Goal: Task Accomplishment & Management: Use online tool/utility

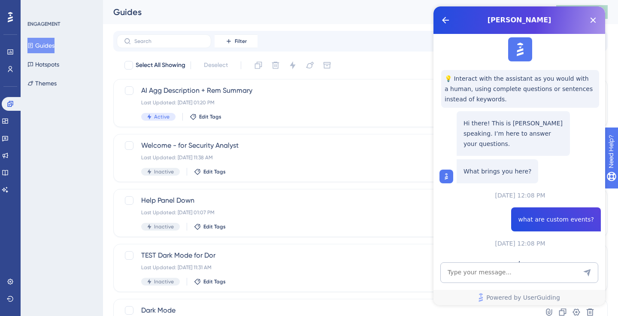
scroll to position [145, 0]
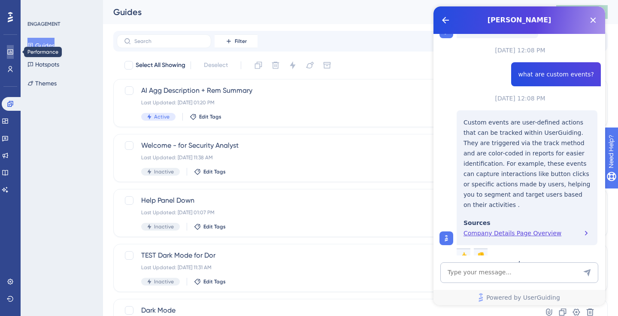
click at [12, 50] on icon at bounding box center [10, 51] width 6 height 5
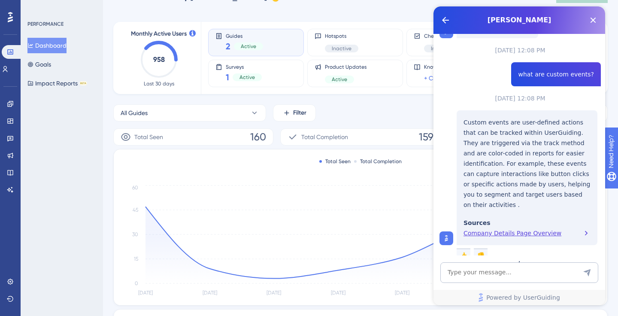
scroll to position [27, 0]
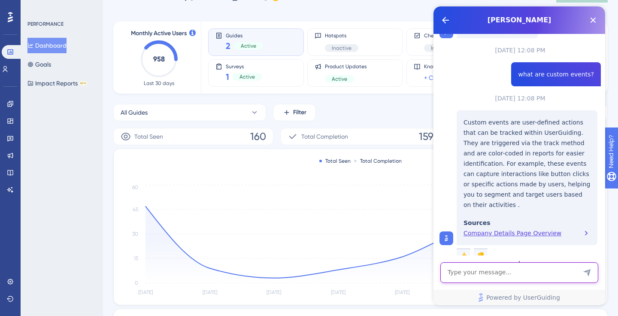
click at [495, 274] on textarea "AI Assistant Text Input" at bounding box center [519, 272] width 158 height 21
type textarea "how do I create a custom event?"
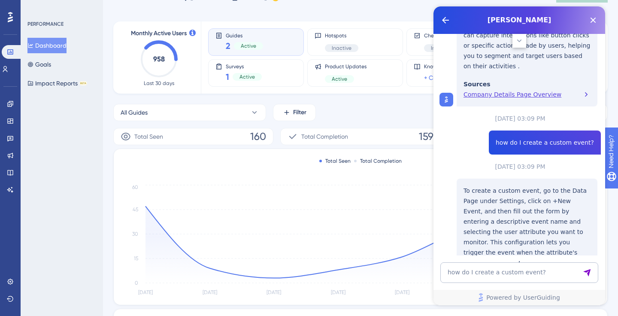
scroll to position [352, 0]
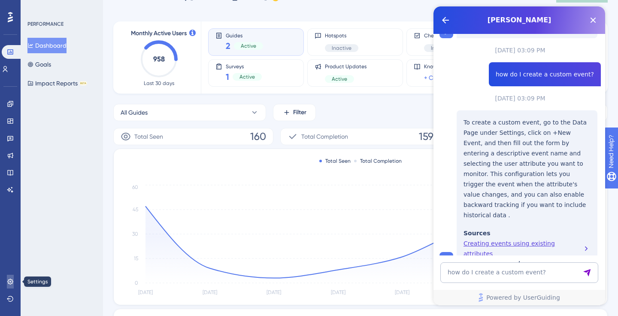
click at [9, 280] on icon at bounding box center [10, 281] width 7 height 7
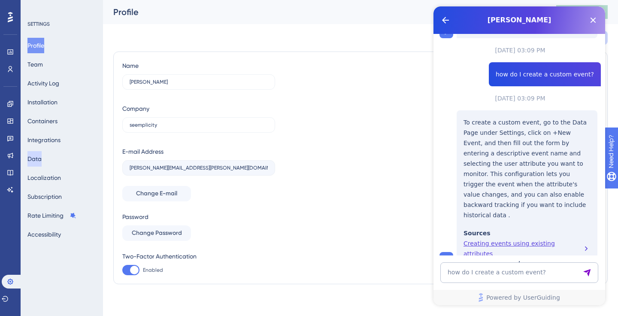
click at [38, 161] on button "Data" at bounding box center [34, 158] width 14 height 15
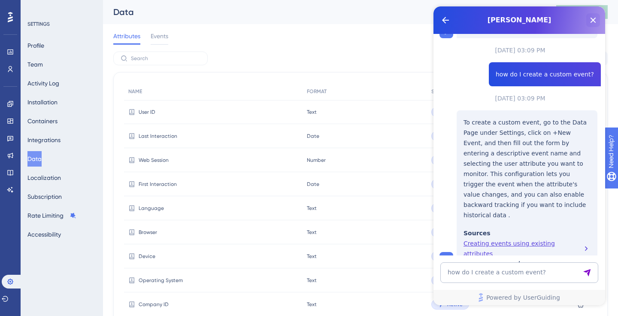
click at [596, 21] on icon "Close Button" at bounding box center [593, 20] width 10 height 10
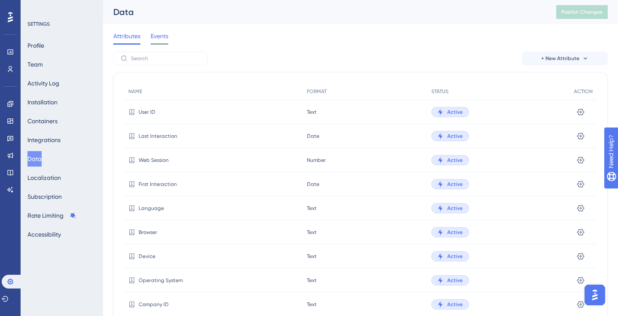
click at [154, 34] on span "Events" at bounding box center [160, 36] width 18 height 10
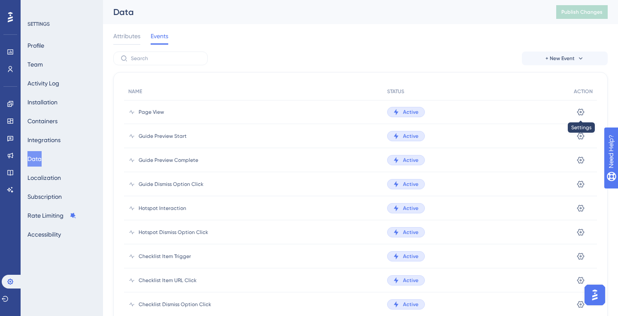
click at [580, 109] on icon at bounding box center [580, 112] width 9 height 9
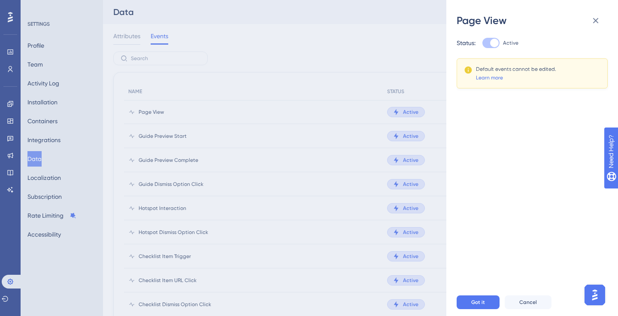
click at [493, 43] on div at bounding box center [494, 43] width 9 height 9
click at [599, 20] on icon at bounding box center [595, 20] width 10 height 10
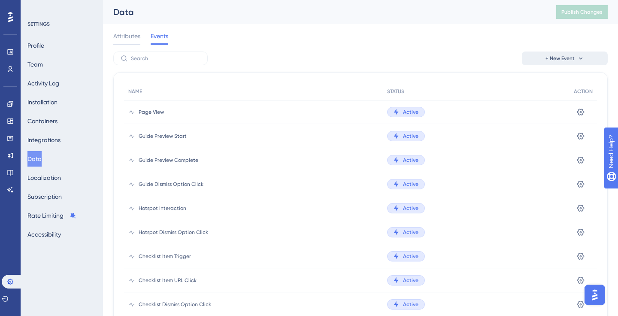
click at [550, 54] on button "+ New Event" at bounding box center [565, 58] width 86 height 14
click at [550, 80] on span "Custom Event" at bounding box center [552, 83] width 37 height 10
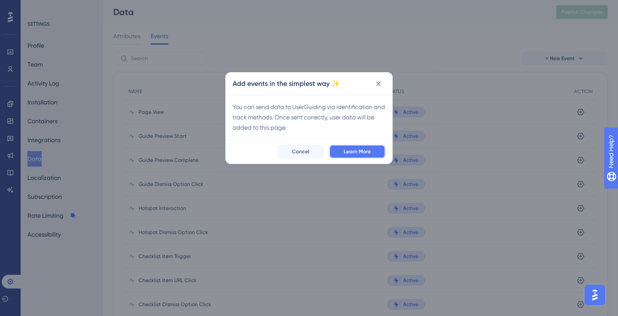
click at [362, 151] on span "Learn More" at bounding box center [357, 151] width 27 height 7
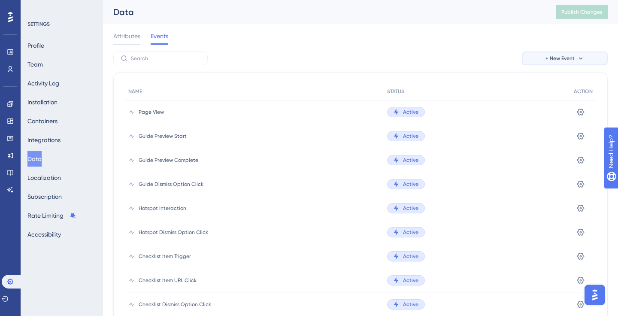
click at [549, 58] on span "+ New Event" at bounding box center [559, 58] width 29 height 7
click at [538, 83] on span "Custom Event" at bounding box center [552, 83] width 37 height 10
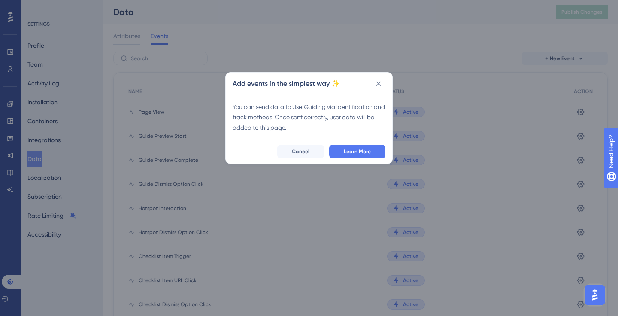
click at [377, 81] on icon at bounding box center [378, 83] width 9 height 9
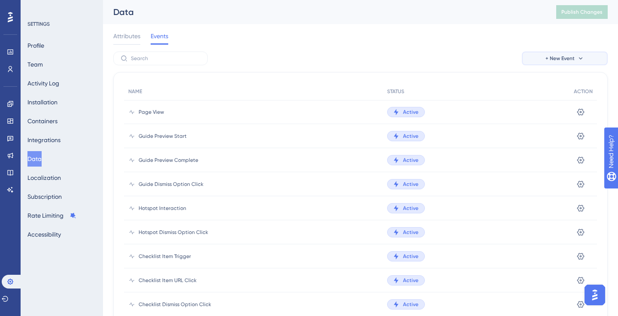
click at [559, 60] on span "+ New Event" at bounding box center [559, 58] width 29 height 7
click at [543, 103] on span "Event from Attribute" at bounding box center [561, 100] width 55 height 10
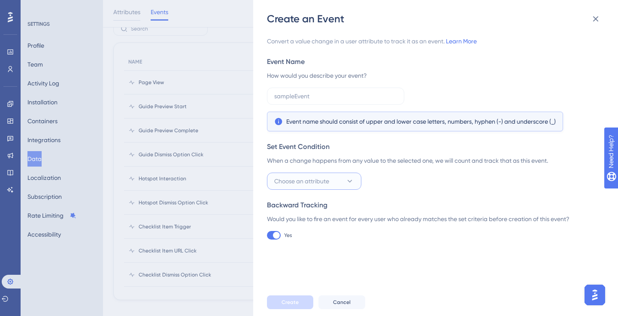
click at [318, 179] on span "Choose an attribute" at bounding box center [301, 181] width 55 height 10
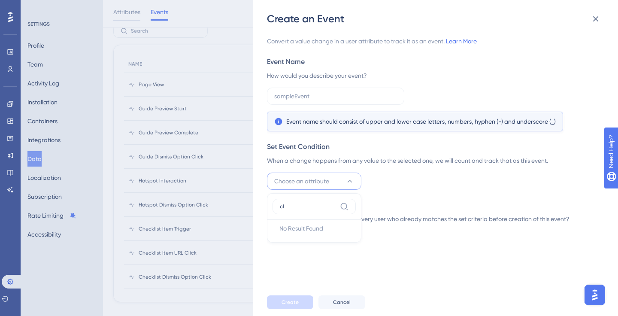
type input "c"
click at [54, 198] on div "Create an Event Convert a value change in a user attribute to track it as an ev…" at bounding box center [309, 158] width 618 height 316
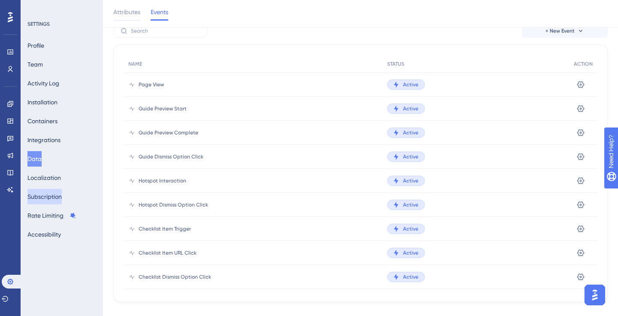
click at [54, 198] on button "Subscription" at bounding box center [44, 196] width 34 height 15
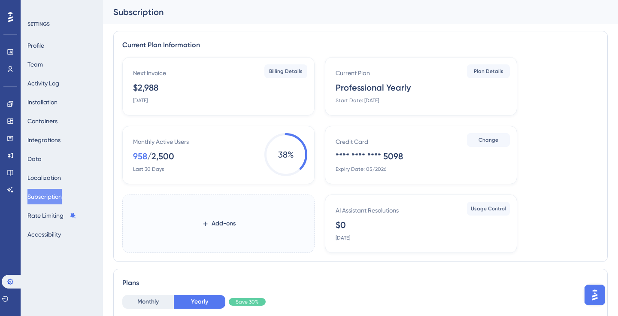
click at [239, 235] on label "Add-ons" at bounding box center [218, 223] width 192 height 58
click at [239, 231] on button "Add-ons" at bounding box center [218, 223] width 61 height 15
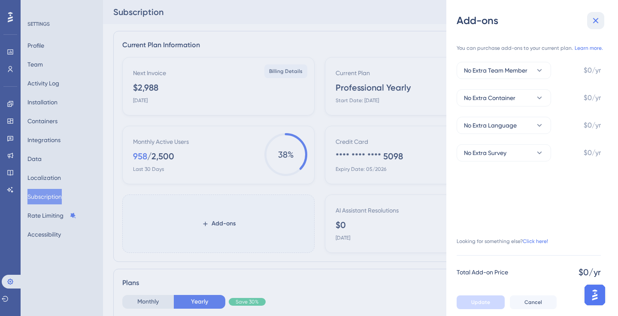
click at [598, 18] on icon at bounding box center [595, 20] width 10 height 10
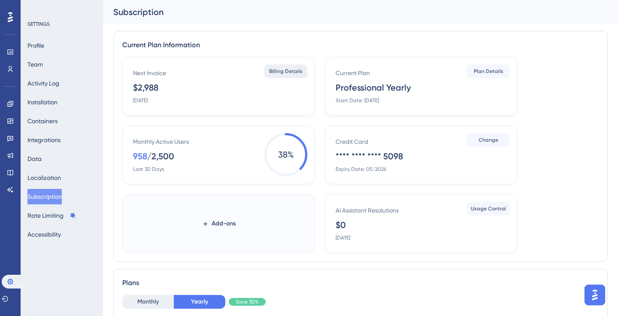
click at [284, 72] on span "Billing Details" at bounding box center [285, 71] width 33 height 7
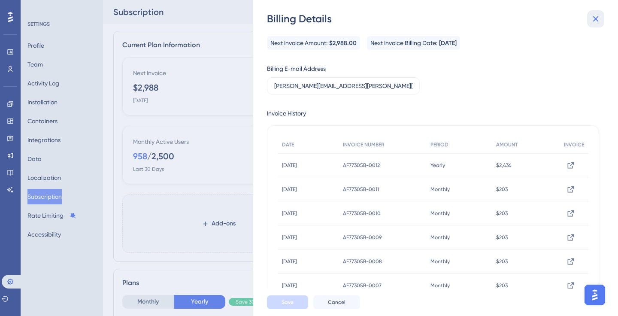
click at [596, 19] on icon at bounding box center [595, 19] width 10 height 10
